Goal: Transaction & Acquisition: Purchase product/service

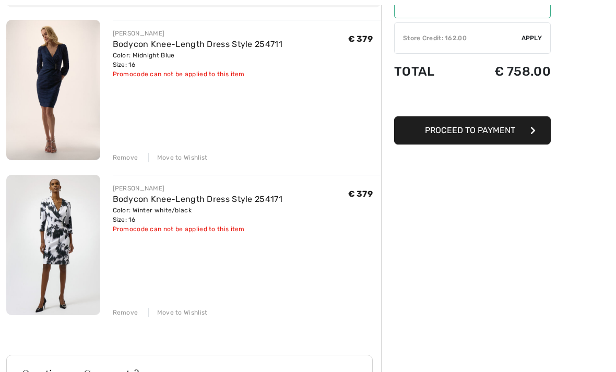
scroll to position [117, 0]
click at [64, 230] on img at bounding box center [53, 245] width 94 height 140
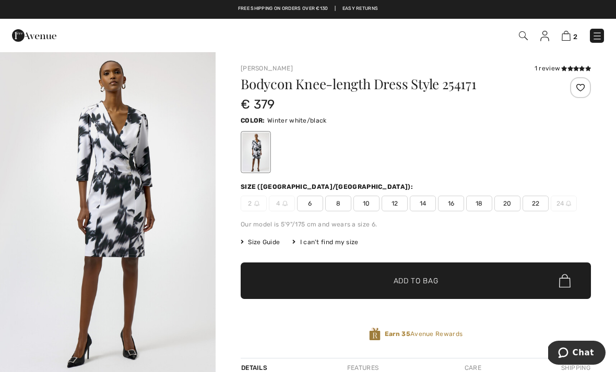
click at [129, 196] on img "1 / 5" at bounding box center [107, 212] width 215 height 323
click at [327, 368] on div "Details Features Care Shipping" at bounding box center [416, 367] width 350 height 19
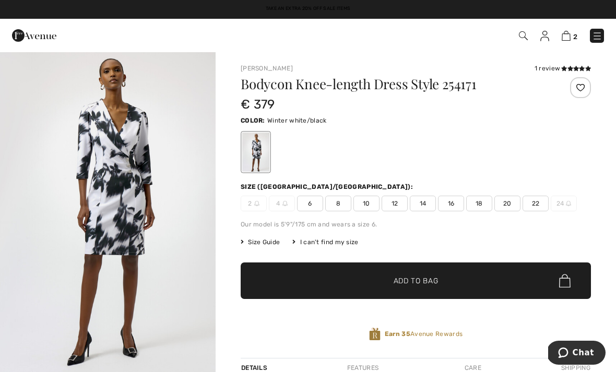
click at [568, 40] on img at bounding box center [565, 36] width 9 height 10
